Goal: Information Seeking & Learning: Learn about a topic

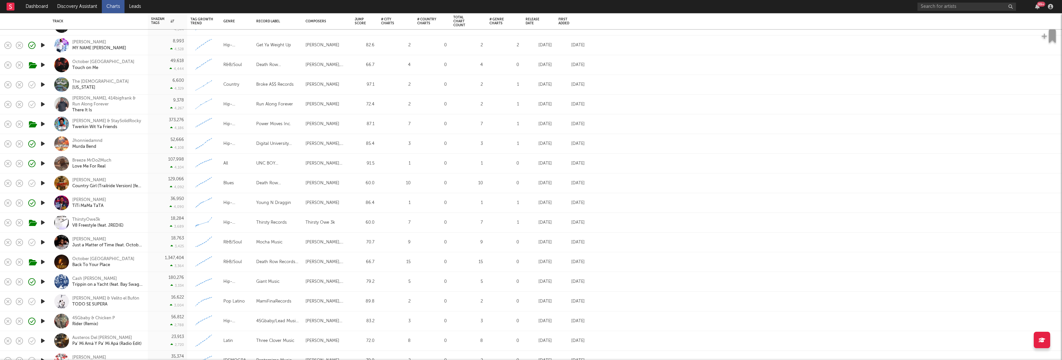
click at [151, 205] on div "36,950 4,090" at bounding box center [167, 202] width 33 height 19
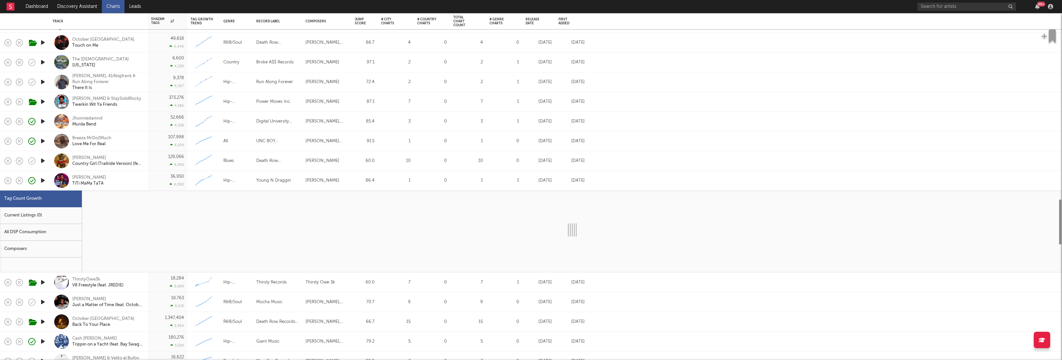
select select "1w"
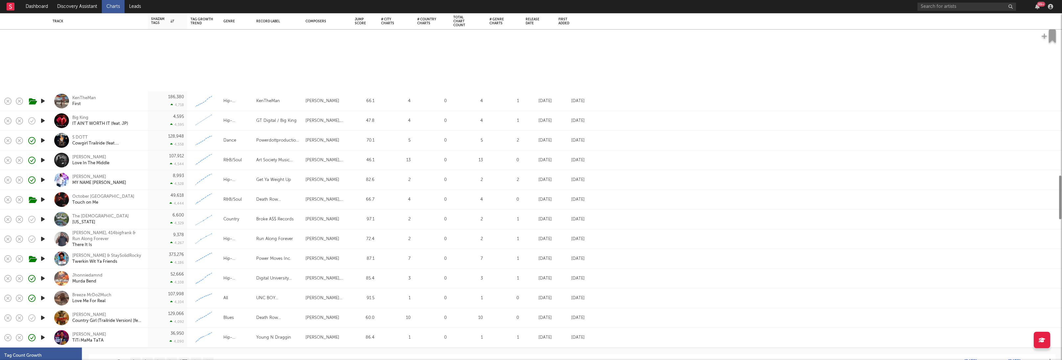
select select "1w"
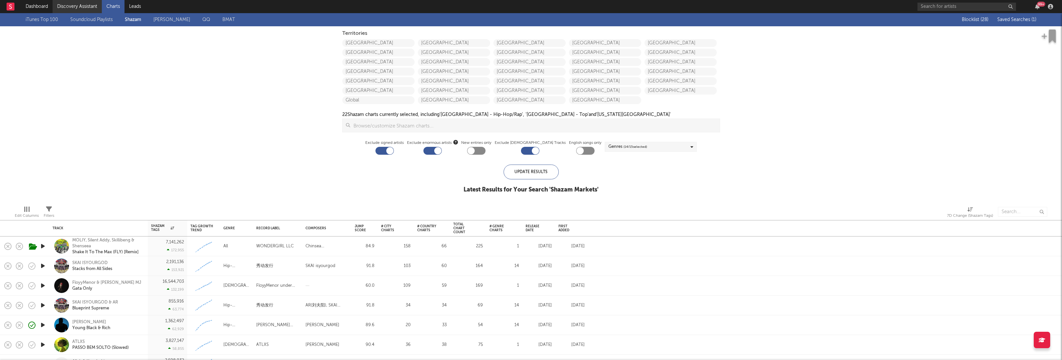
click at [73, 6] on link "Discovery Assistant" at bounding box center [77, 6] width 49 height 13
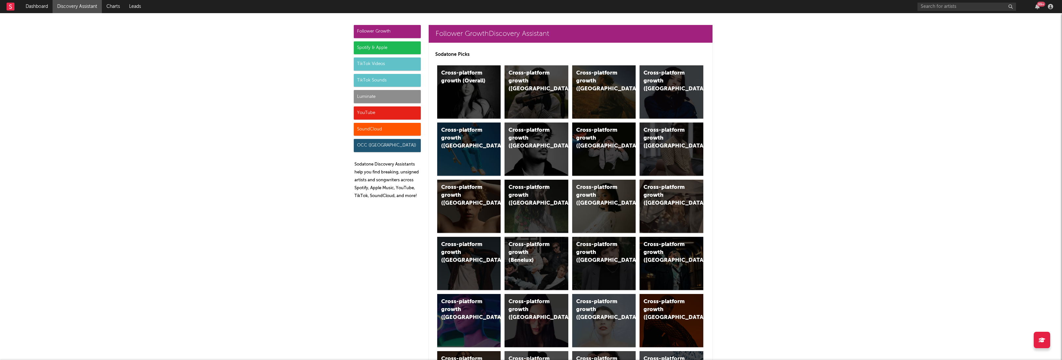
click at [366, 99] on div "Luminate" at bounding box center [387, 96] width 67 height 13
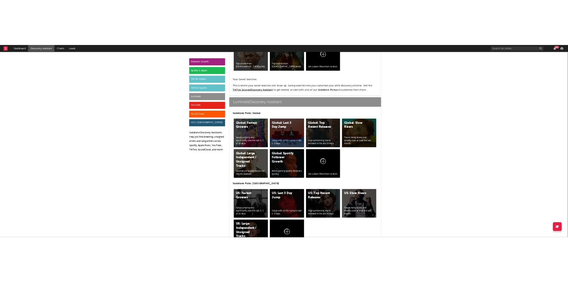
scroll to position [2917, 0]
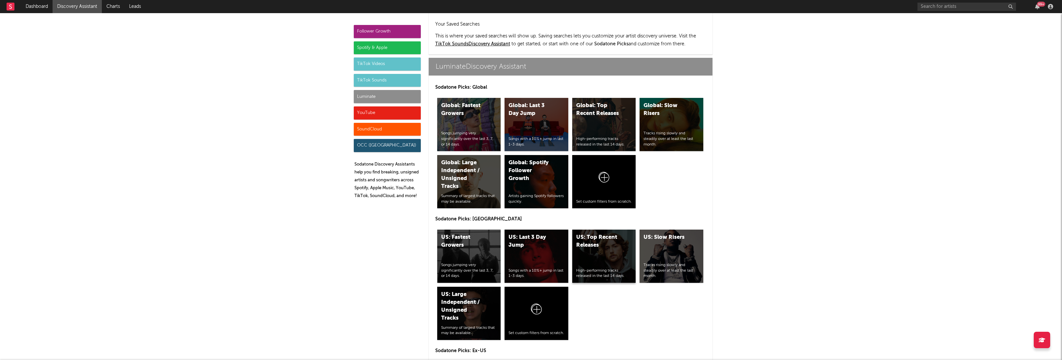
click at [596, 233] on div "US: Top Recent Releases High-performing tracks released in the last 14 days." at bounding box center [604, 256] width 64 height 53
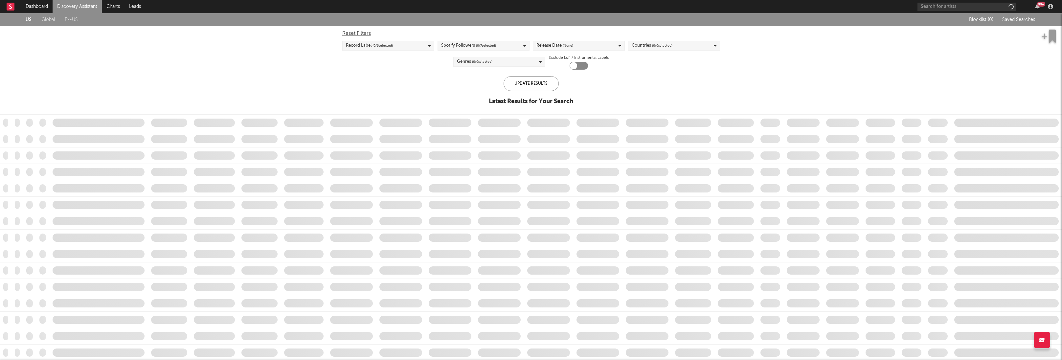
checkbox input "true"
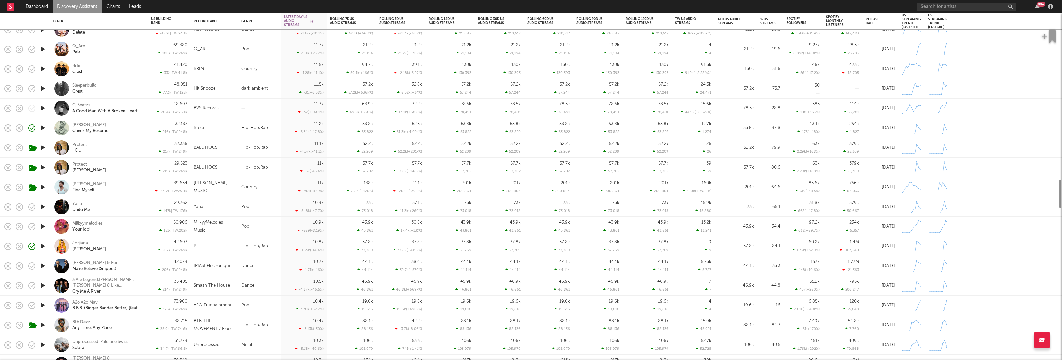
click at [156, 133] on div "216k | TW: 248k" at bounding box center [169, 132] width 36 height 4
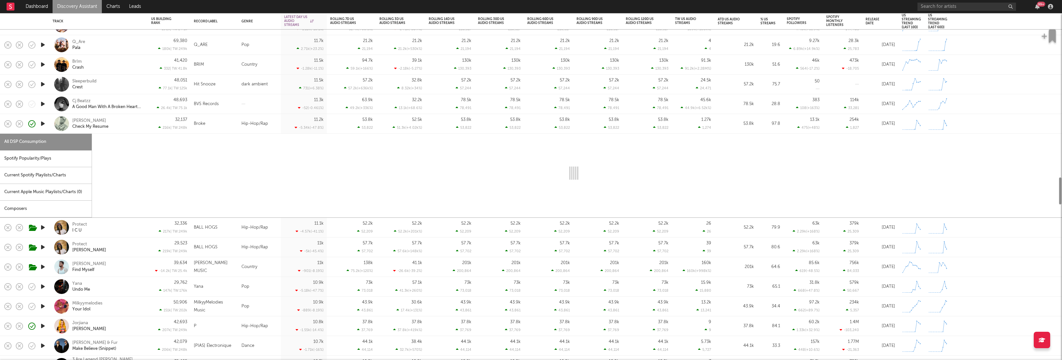
select select "1w"
